Goal: Transaction & Acquisition: Obtain resource

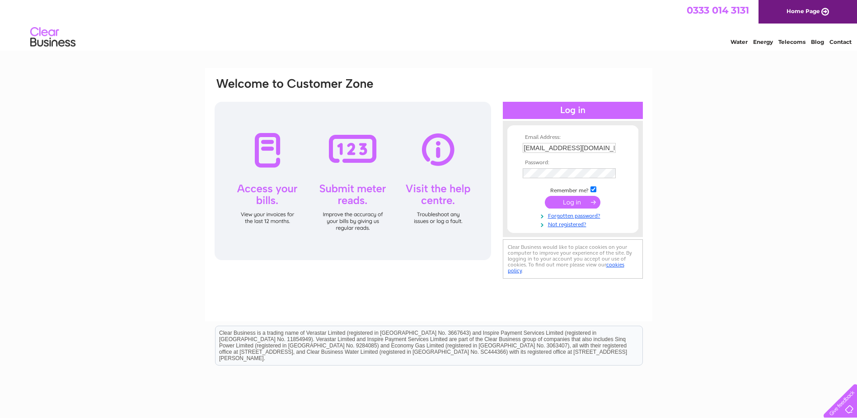
click at [549, 160] on th "Password:" at bounding box center [573, 163] width 105 height 6
click at [551, 151] on input "admin@hotelcolessio.com" at bounding box center [569, 148] width 93 height 10
type input "office@green-hotel.com"
click at [575, 204] on input "submit" at bounding box center [573, 202] width 56 height 13
click at [570, 202] on input "submit" at bounding box center [573, 202] width 56 height 13
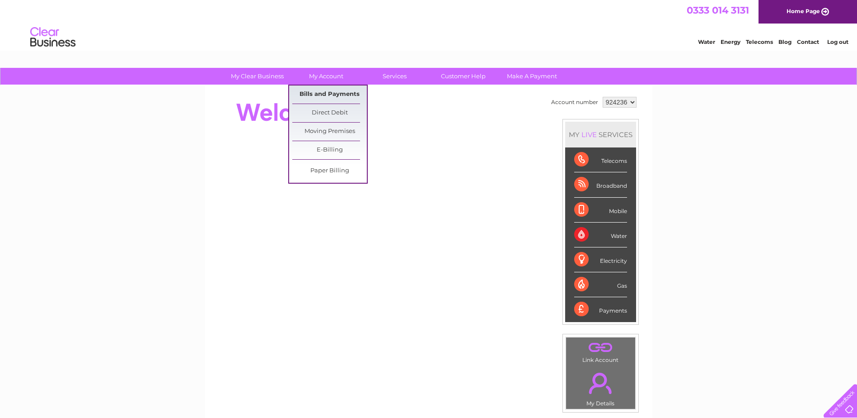
click at [339, 89] on link "Bills and Payments" at bounding box center [329, 94] width 75 height 18
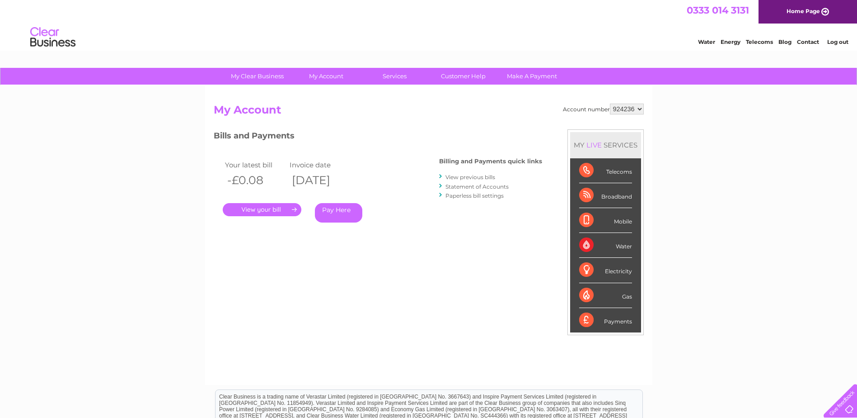
click at [830, 42] on link "Log out" at bounding box center [837, 41] width 21 height 7
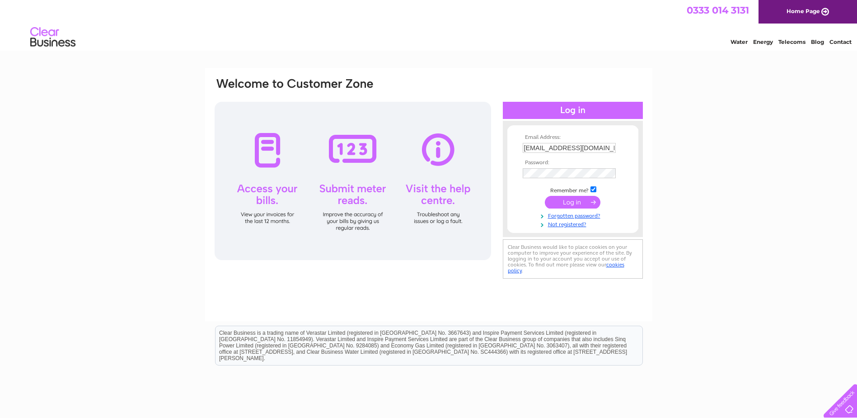
click at [591, 148] on input "[EMAIL_ADDRESS][DOMAIN_NAME]" at bounding box center [569, 148] width 93 height 10
type input "gillian@amityhospitality.co.uk"
click at [576, 198] on input "submit" at bounding box center [573, 202] width 56 height 13
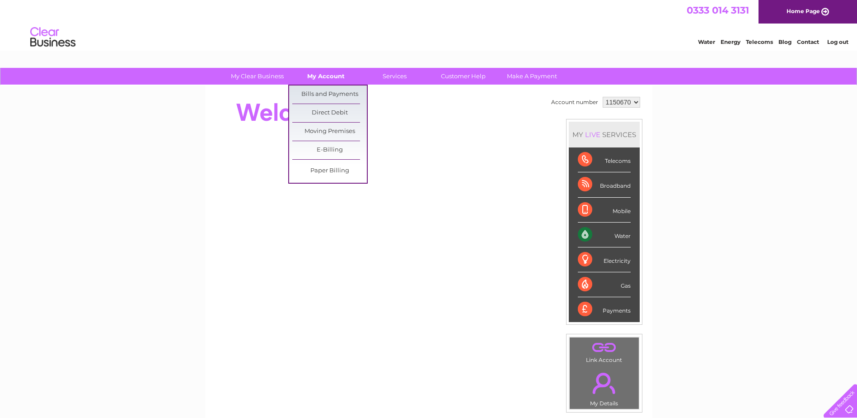
click at [325, 77] on link "My Account" at bounding box center [326, 76] width 75 height 17
click at [334, 93] on link "Bills and Payments" at bounding box center [329, 94] width 75 height 18
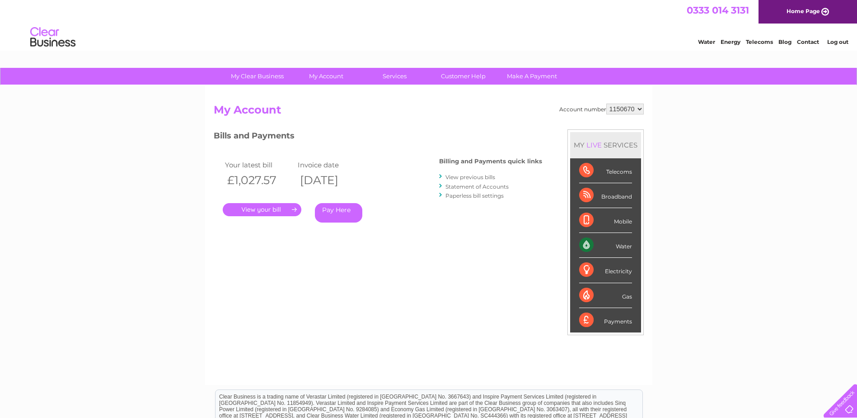
click at [282, 211] on link "." at bounding box center [262, 209] width 79 height 13
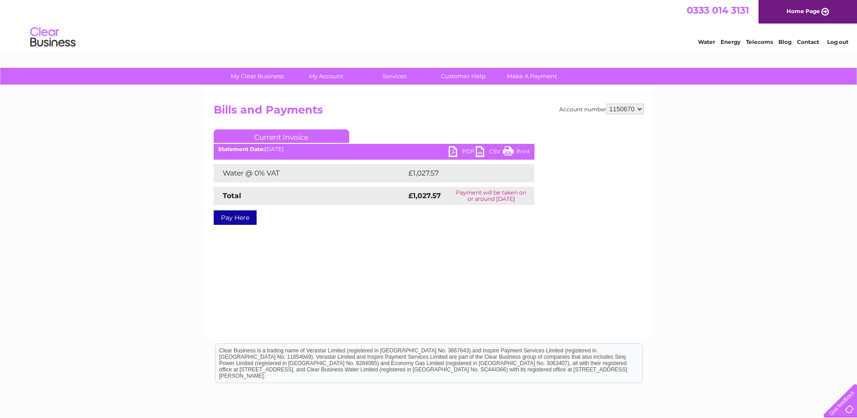
click at [464, 151] on link "PDF" at bounding box center [462, 152] width 27 height 13
click at [454, 151] on link "PDF" at bounding box center [462, 152] width 27 height 13
click at [845, 44] on link "Log out" at bounding box center [837, 41] width 21 height 7
